Goal: Information Seeking & Learning: Find specific fact

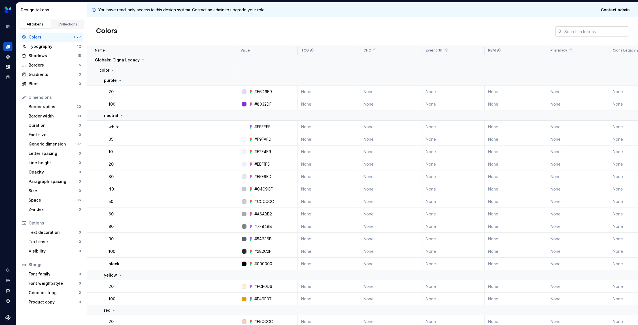
click at [572, 31] on input "text" at bounding box center [595, 31] width 67 height 10
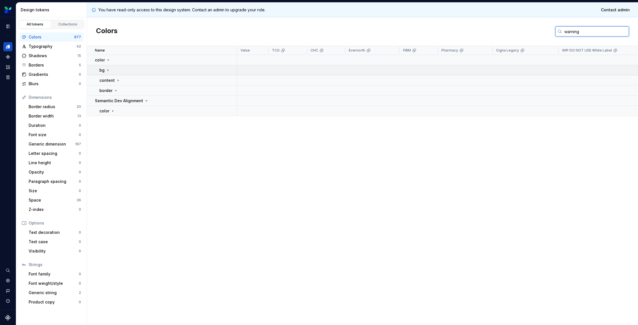
type input "warning"
click at [133, 70] on div "bg" at bounding box center [167, 70] width 137 height 6
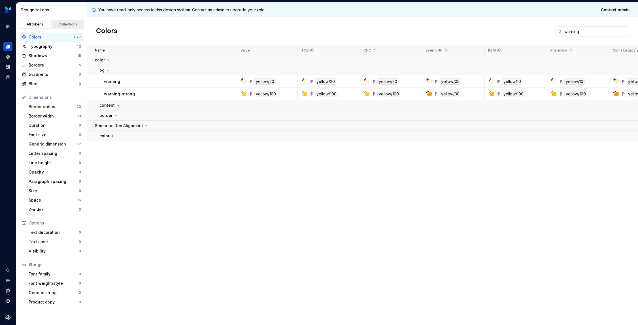
click at [63, 25] on div "Collections" at bounding box center [68, 24] width 28 height 5
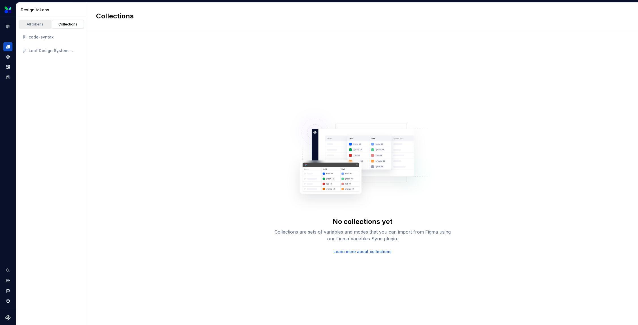
click at [41, 25] on div "All tokens" at bounding box center [35, 24] width 28 height 5
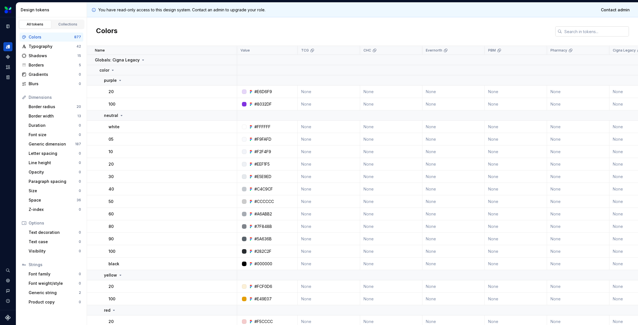
click at [593, 31] on input "text" at bounding box center [595, 31] width 67 height 10
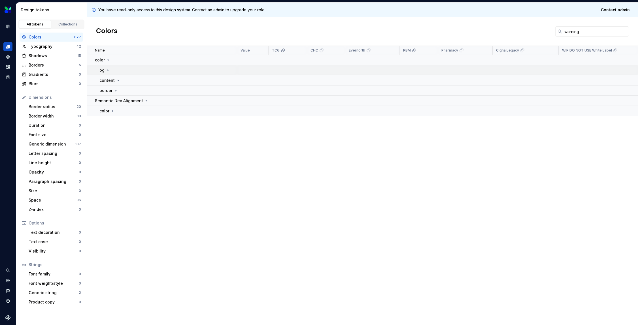
click at [104, 67] on td "bg" at bounding box center [162, 70] width 150 height 10
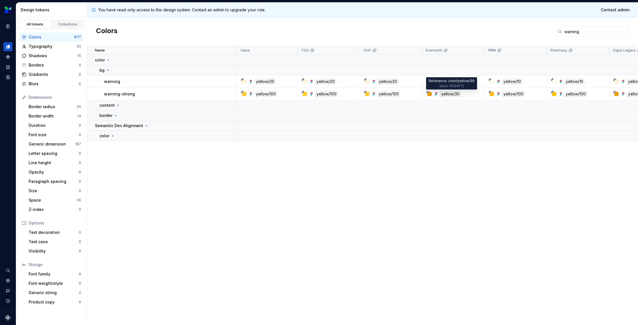
click at [456, 94] on div "yellow/30" at bounding box center [450, 94] width 21 height 6
click at [451, 82] on div "yellow/05" at bounding box center [450, 81] width 21 height 6
click at [451, 81] on div "yellow/05" at bounding box center [450, 81] width 21 height 6
click at [451, 84] on div "yellow/05" at bounding box center [450, 81] width 21 height 6
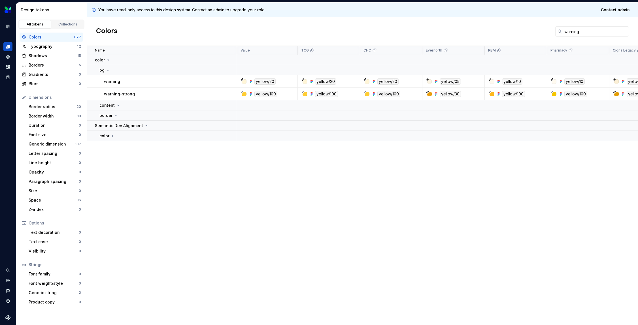
click at [429, 81] on div at bounding box center [429, 81] width 5 height 5
click at [427, 79] on icon at bounding box center [428, 79] width 2 height 2
click at [430, 82] on div at bounding box center [429, 81] width 5 height 5
click at [427, 78] on icon at bounding box center [427, 79] width 3 height 3
click at [430, 80] on div at bounding box center [429, 81] width 5 height 5
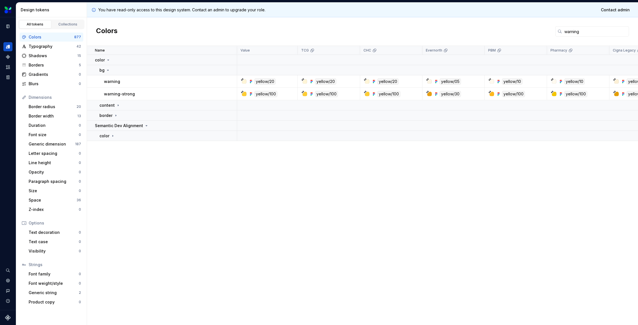
click at [441, 49] on p "Evernorth" at bounding box center [434, 50] width 16 height 5
click at [448, 81] on div "yellow/05" at bounding box center [450, 81] width 21 height 6
click at [579, 34] on input "warning" at bounding box center [595, 31] width 67 height 10
paste input "80BBB3"
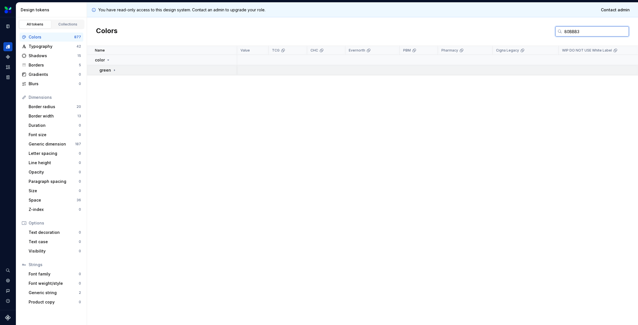
type input "80BBB3"
click at [113, 71] on icon at bounding box center [114, 70] width 5 height 5
